Goal: Navigation & Orientation: Find specific page/section

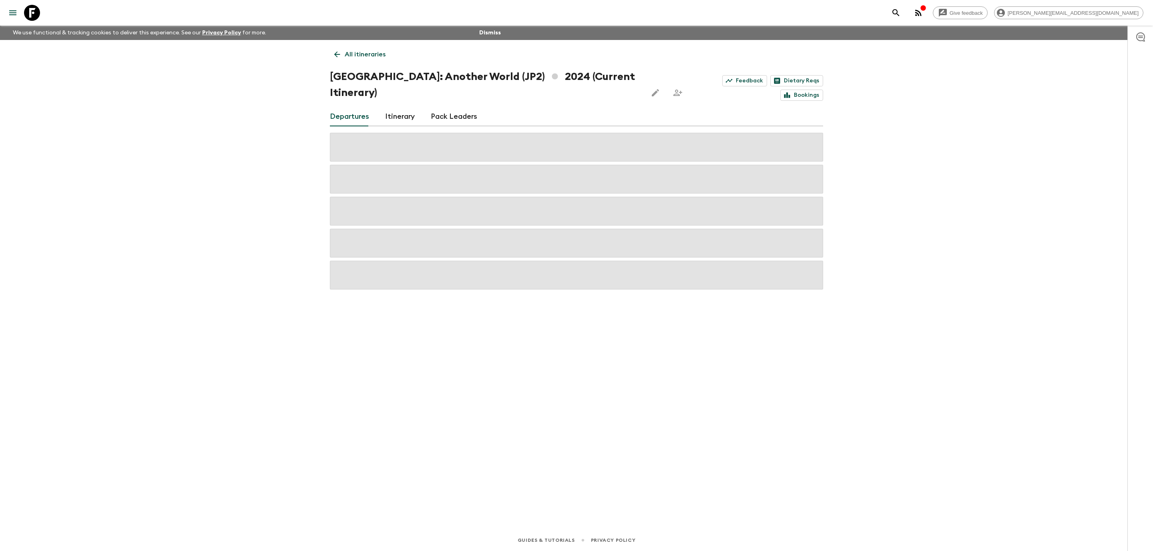
click at [30, 8] on icon at bounding box center [32, 13] width 16 height 16
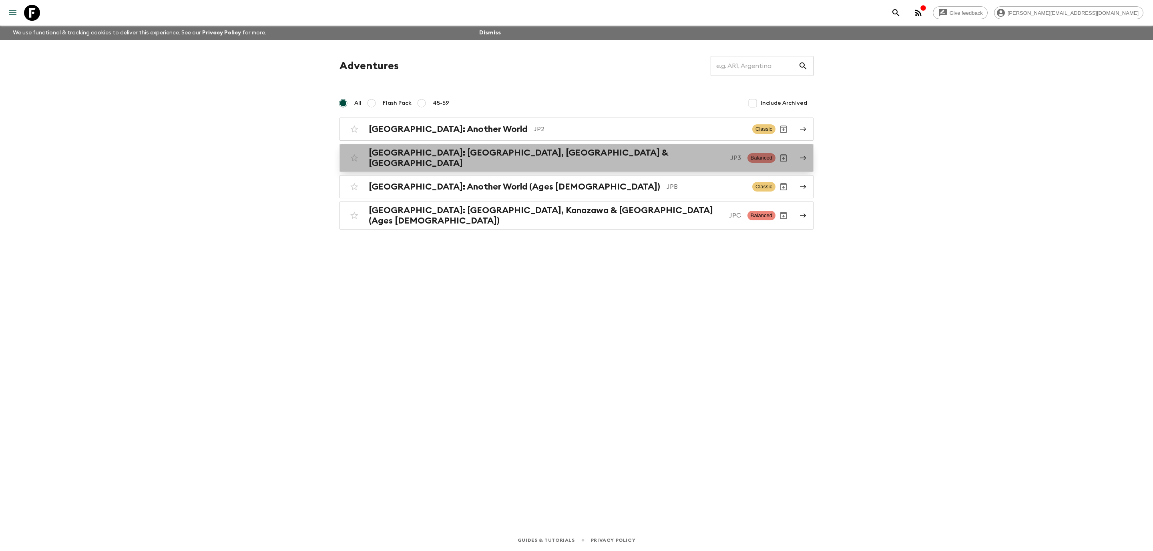
click at [730, 153] on p "JP3" at bounding box center [735, 158] width 11 height 10
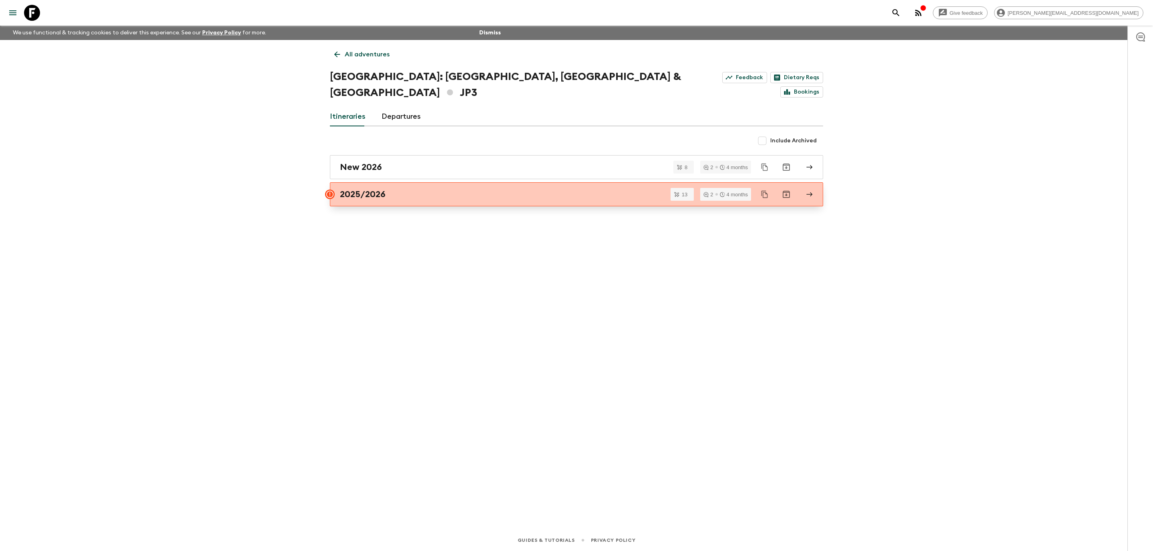
click at [516, 184] on link "2025/2026" at bounding box center [576, 194] width 493 height 24
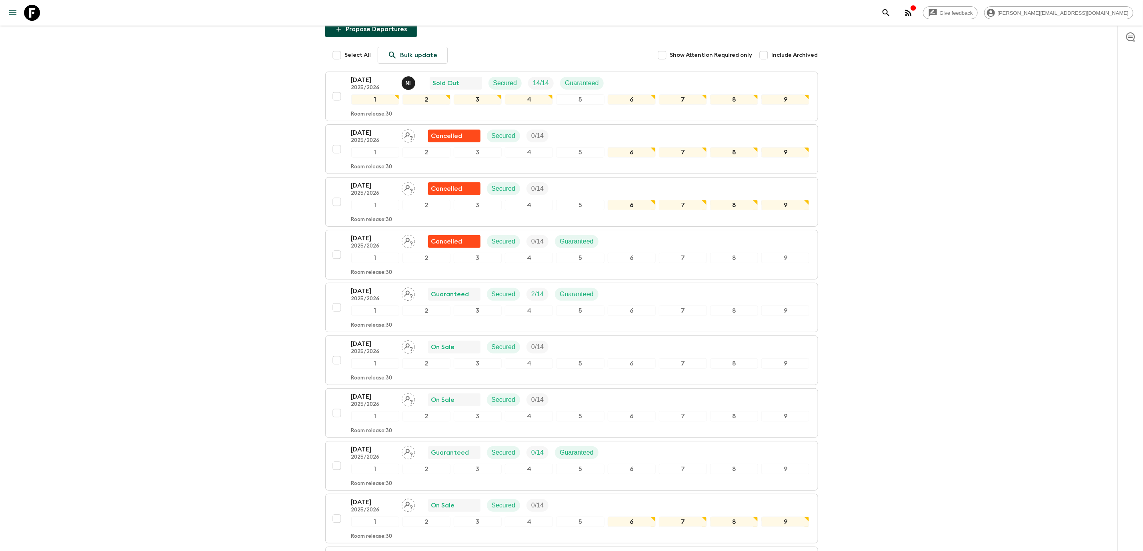
scroll to position [118, 0]
